Goal: Transaction & Acquisition: Purchase product/service

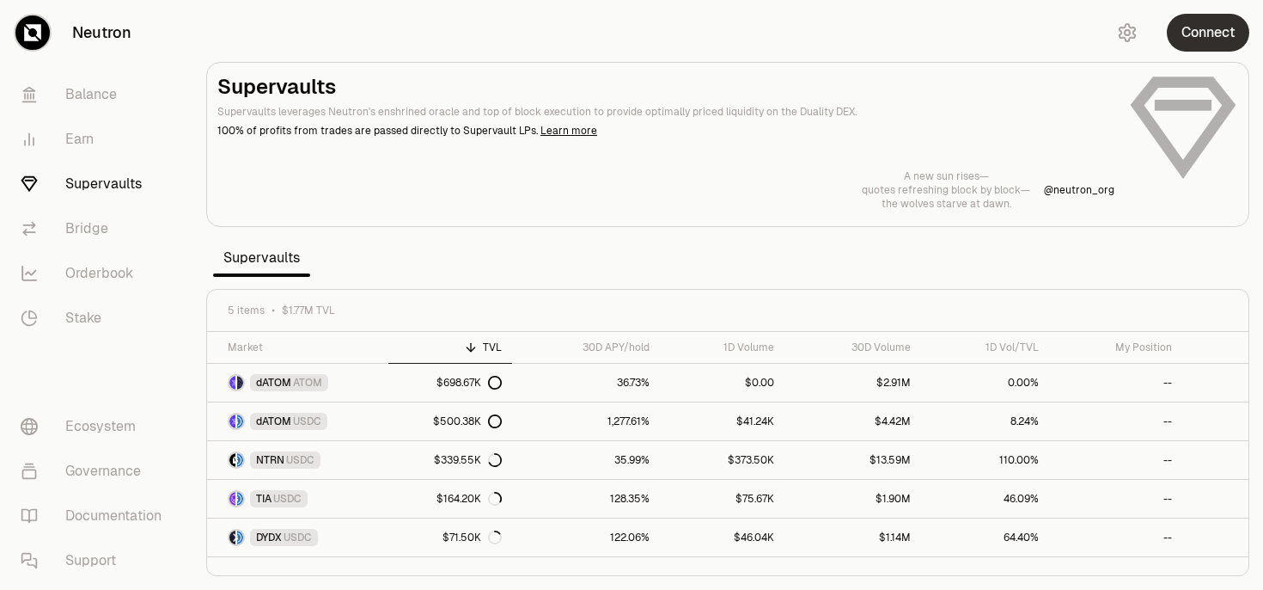
click at [1210, 40] on button "Connect" at bounding box center [1208, 33] width 82 height 38
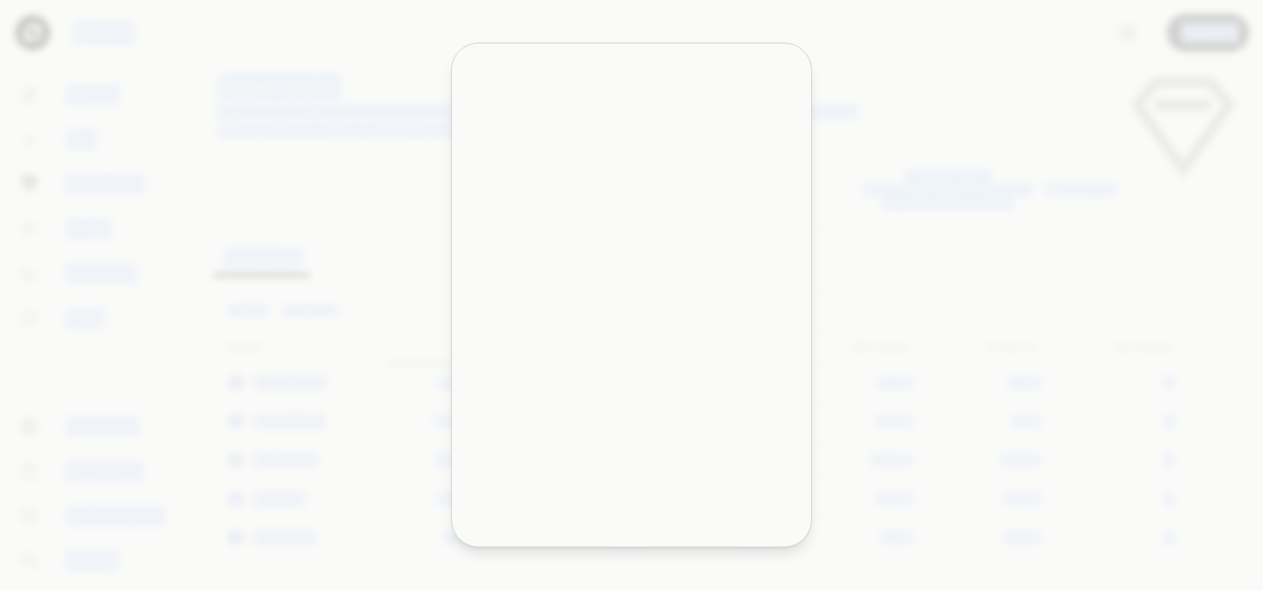
click at [1210, 40] on div at bounding box center [631, 295] width 1263 height 590
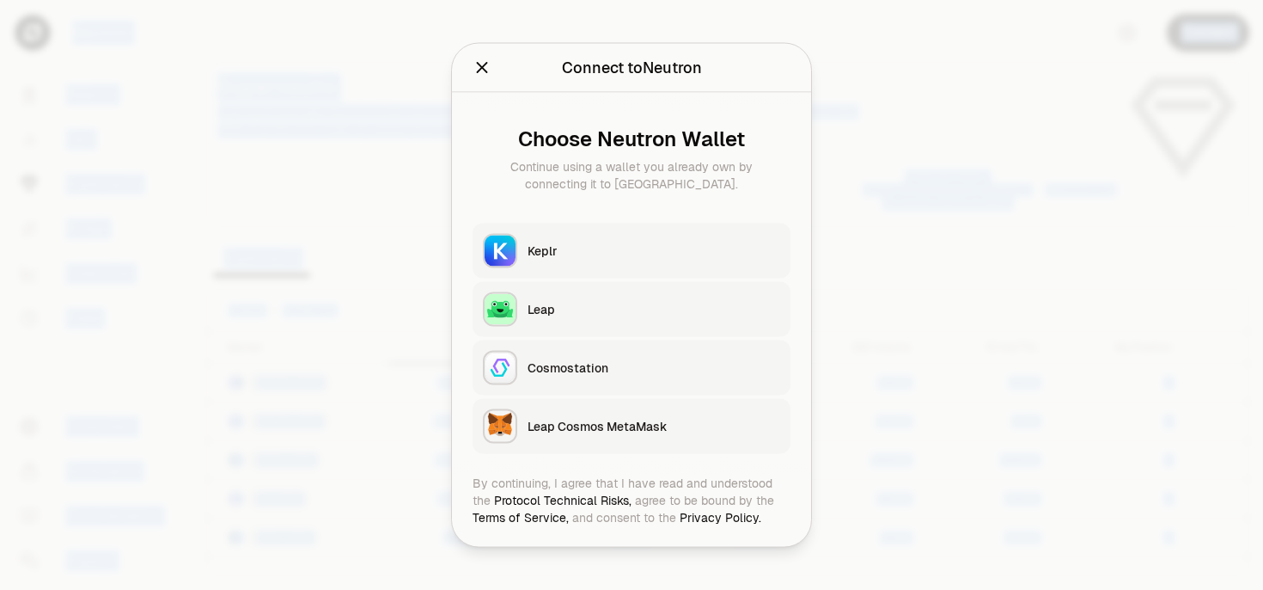
click at [686, 252] on div "Keplr" at bounding box center [654, 250] width 253 height 17
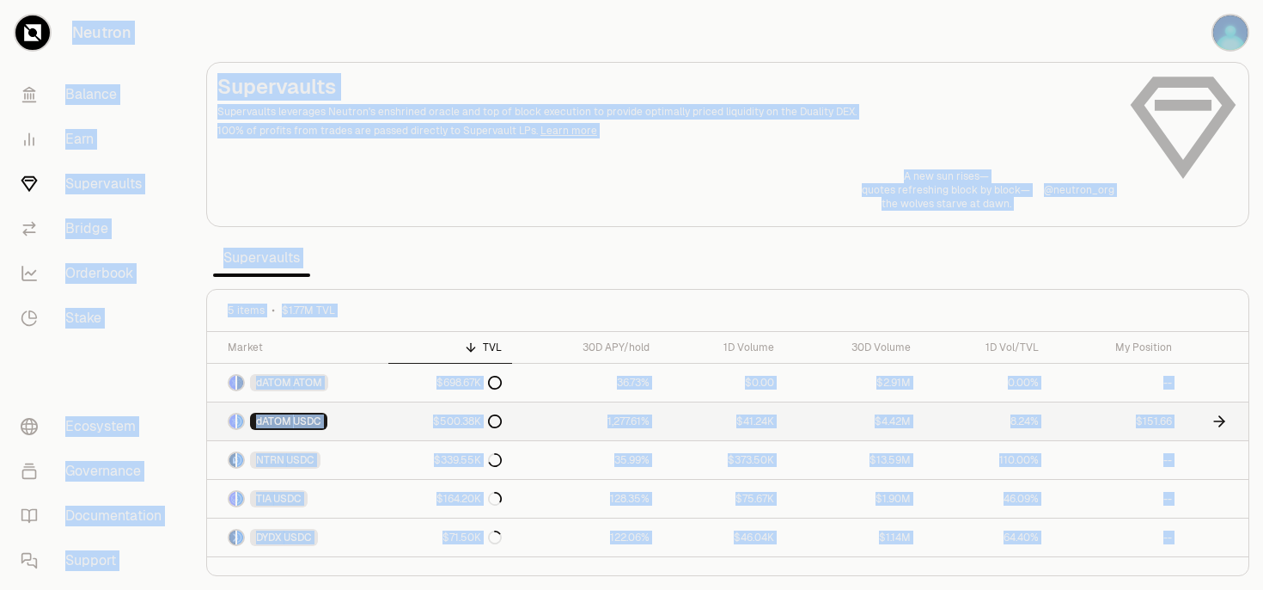
click at [1213, 419] on icon at bounding box center [1219, 420] width 17 height 17
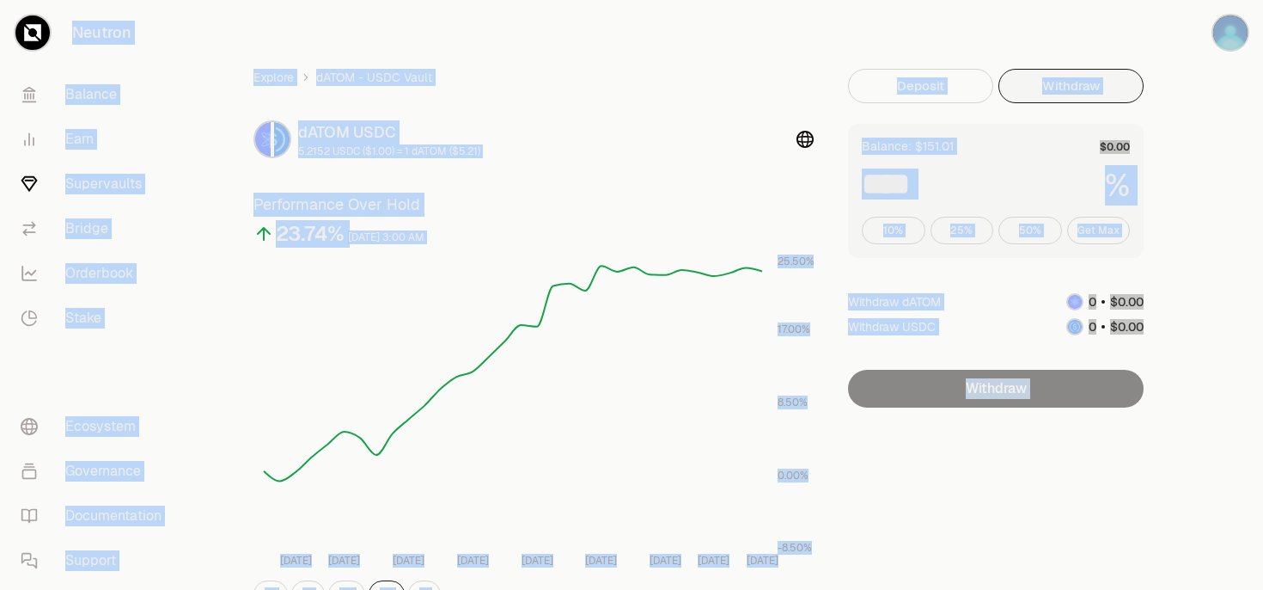
click at [1058, 85] on button "Withdraw" at bounding box center [1071, 86] width 145 height 34
click at [1082, 235] on button "Get Max" at bounding box center [1099, 230] width 64 height 27
type input "***"
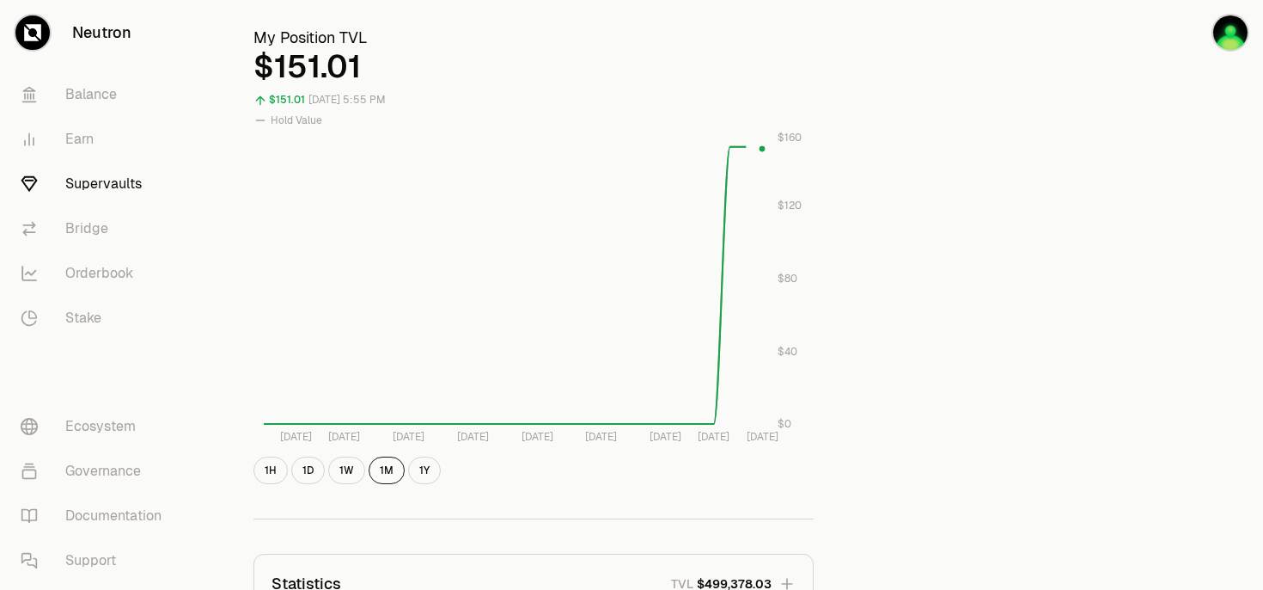
scroll to position [628, 0]
